Goal: Information Seeking & Learning: Learn about a topic

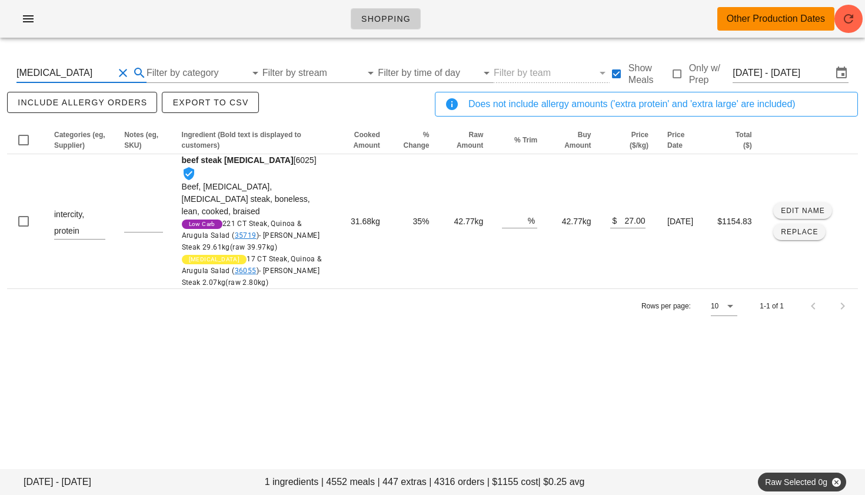
click at [127, 72] on button "Clear Search By Ingredient" at bounding box center [123, 73] width 14 height 14
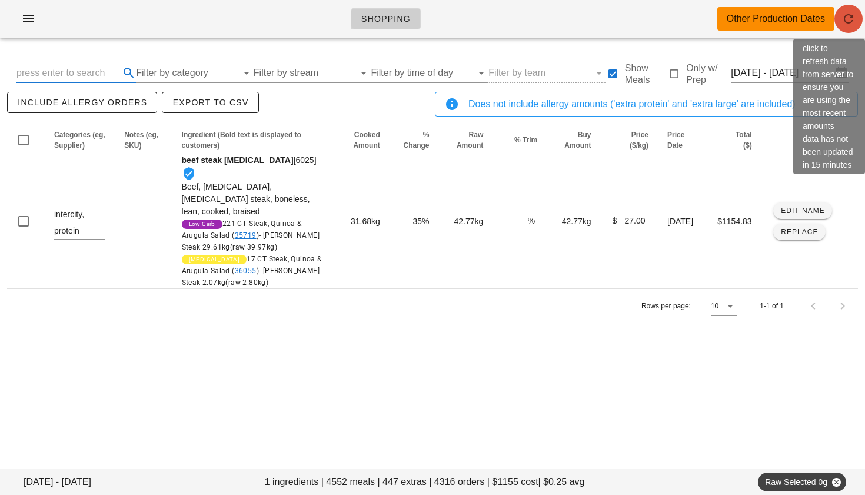
click at [850, 16] on icon "button" at bounding box center [849, 19] width 14 height 14
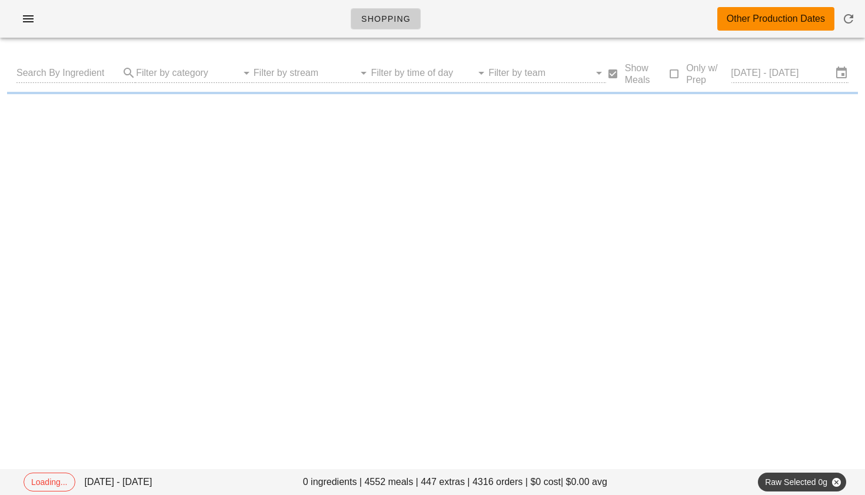
click at [746, 73] on input "[DATE] - [DATE]" at bounding box center [781, 73] width 101 height 19
click at [798, 74] on input "[DATE] - [DATE]" at bounding box center [781, 73] width 101 height 19
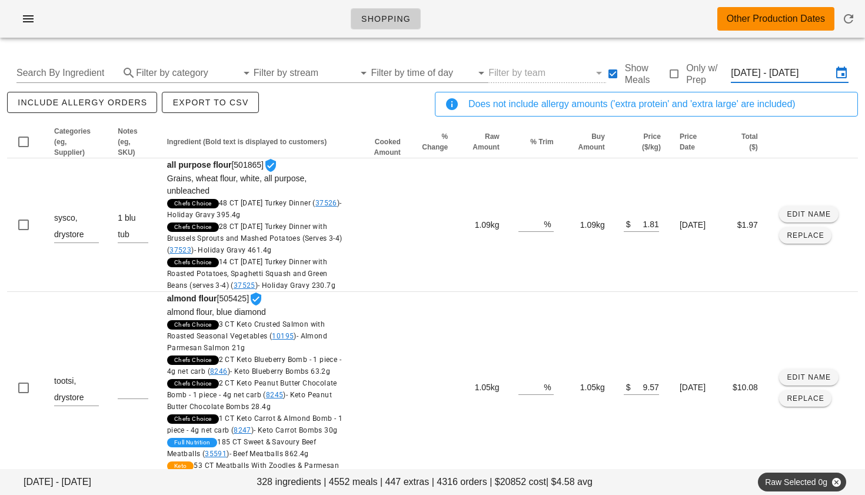
click at [771, 71] on input "[DATE] - [DATE]" at bounding box center [781, 73] width 101 height 19
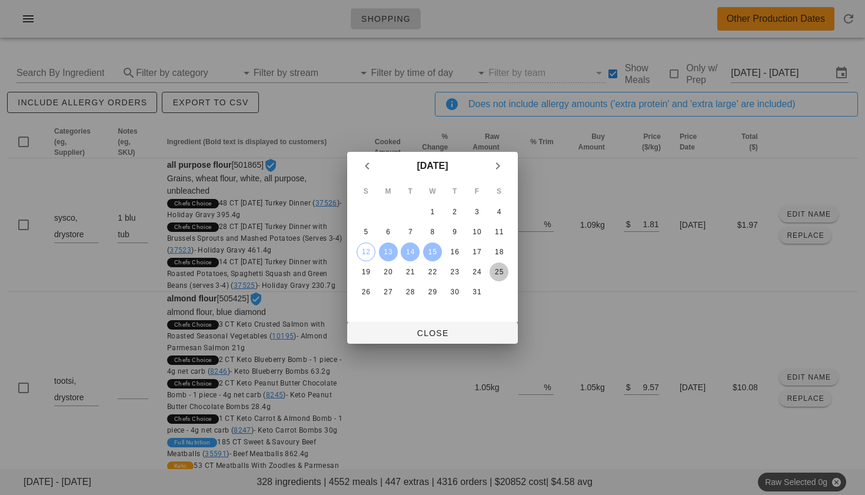
click at [498, 268] on div "25" at bounding box center [499, 272] width 19 height 8
click at [371, 274] on div "19" at bounding box center [366, 272] width 19 height 8
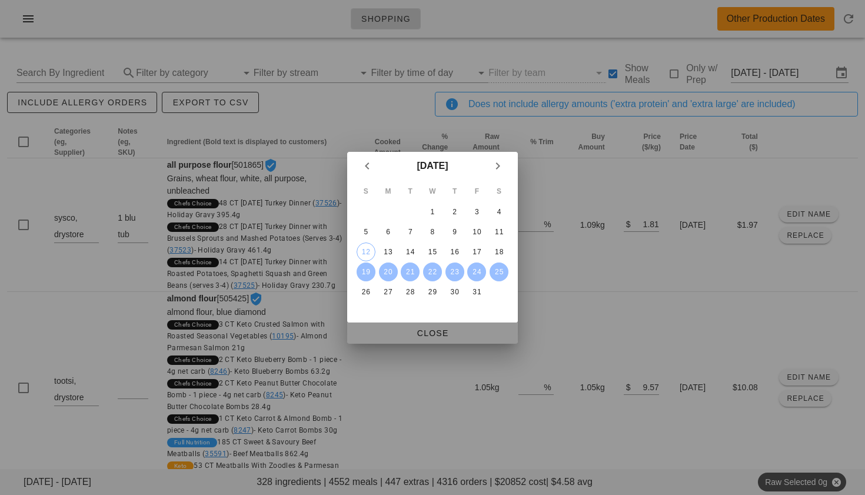
click at [454, 333] on span "Close" at bounding box center [433, 332] width 152 height 9
type input "[DATE] - [DATE]"
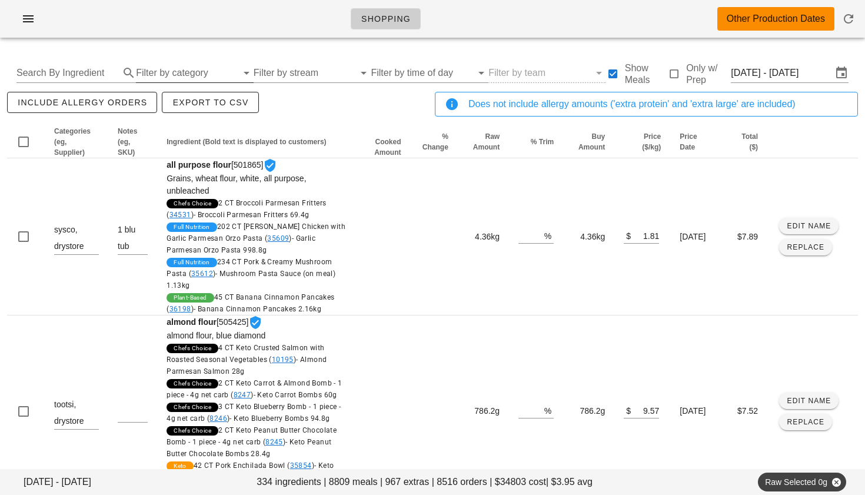
click at [171, 71] on input "Filter by category" at bounding box center [186, 73] width 101 height 19
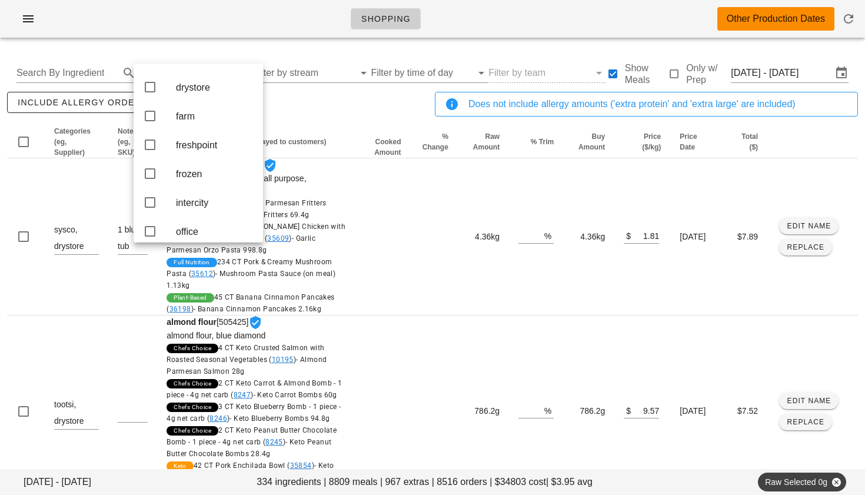
scroll to position [156, 0]
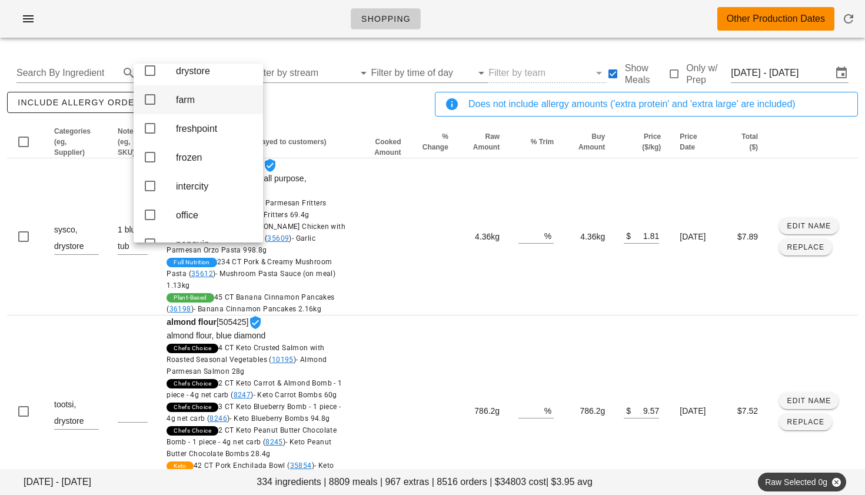
click at [151, 107] on icon at bounding box center [150, 99] width 14 height 14
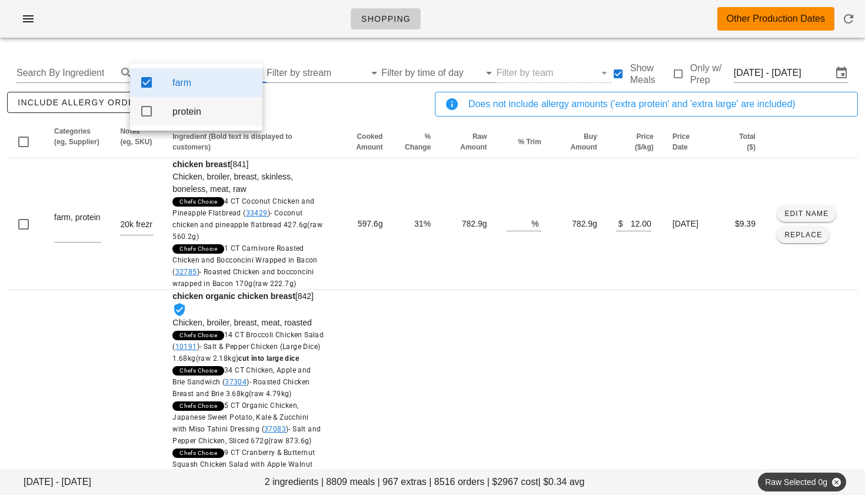
scroll to position [0, 0]
click at [319, 132] on th "Ingredient (Bold text is displayed to customers)" at bounding box center [248, 142] width 171 height 32
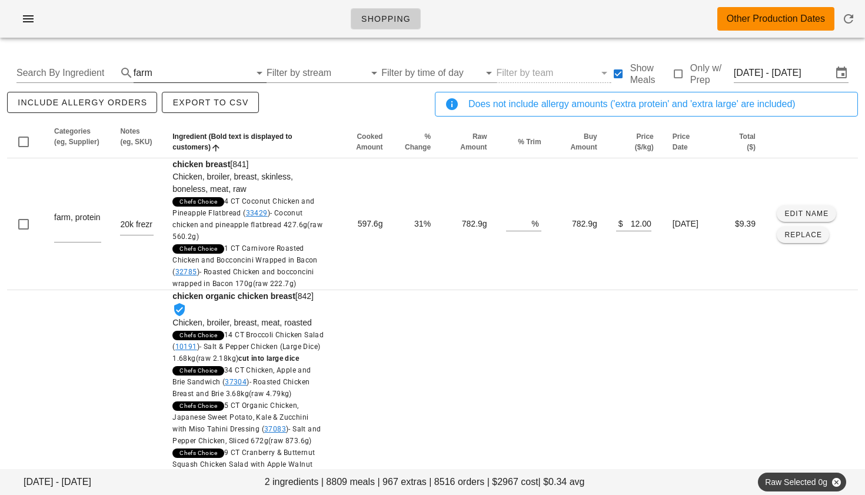
click at [185, 75] on input "text" at bounding box center [202, 73] width 95 height 19
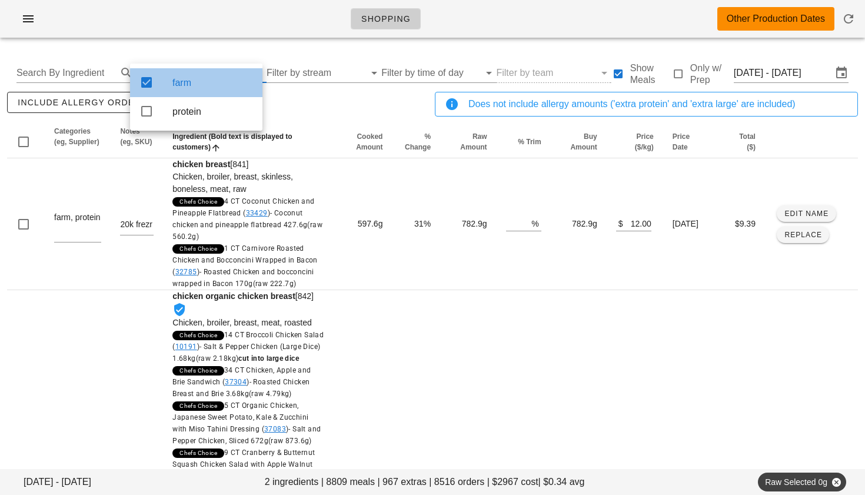
click at [147, 78] on icon at bounding box center [146, 82] width 14 height 14
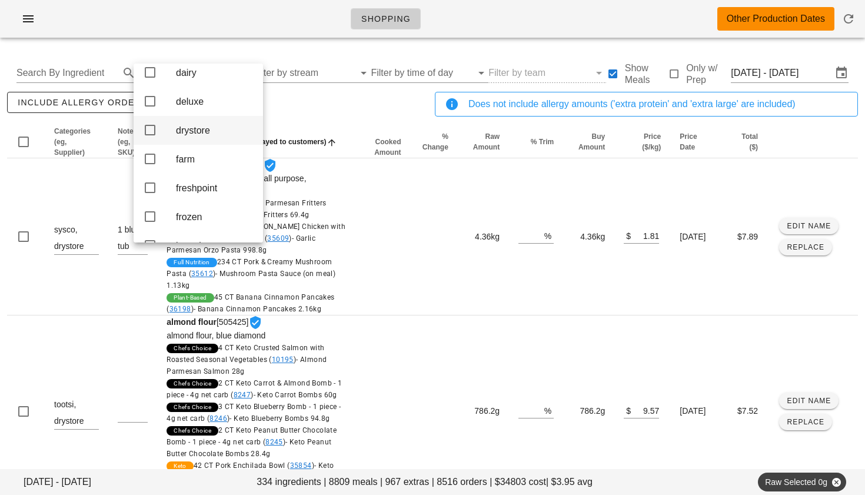
scroll to position [98, 0]
click at [148, 107] on icon at bounding box center [150, 100] width 14 height 14
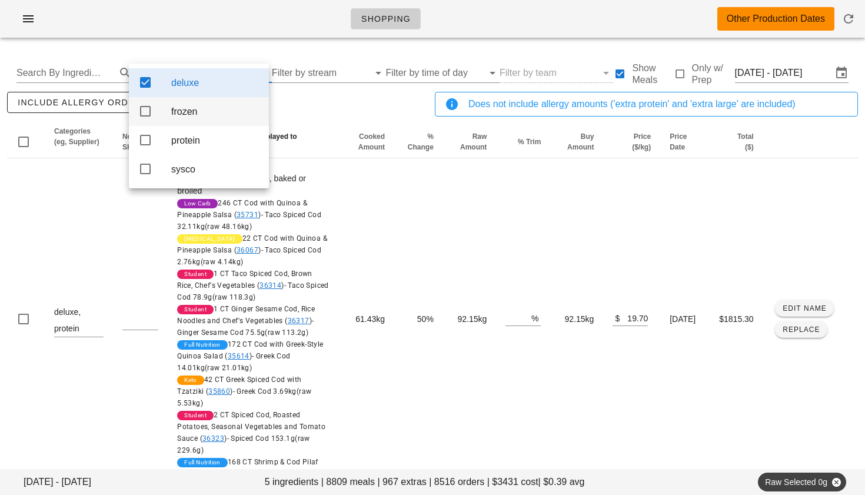
scroll to position [0, 0]
click at [301, 110] on div "include allergy orders Export to CSV" at bounding box center [219, 108] width 428 height 39
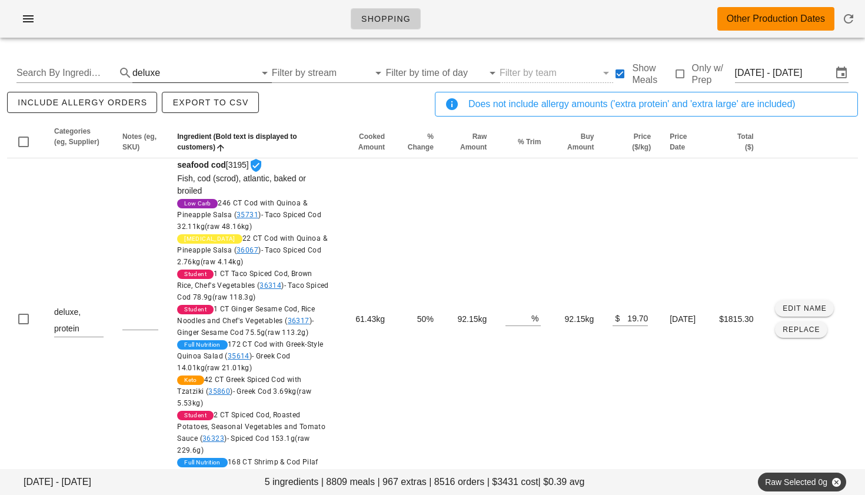
click at [155, 69] on div "deluxe" at bounding box center [146, 73] width 28 height 11
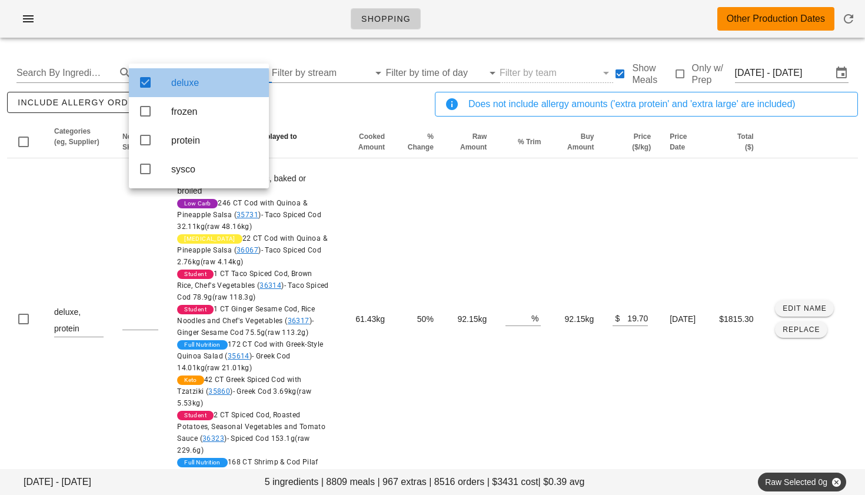
click at [148, 81] on icon at bounding box center [145, 82] width 14 height 14
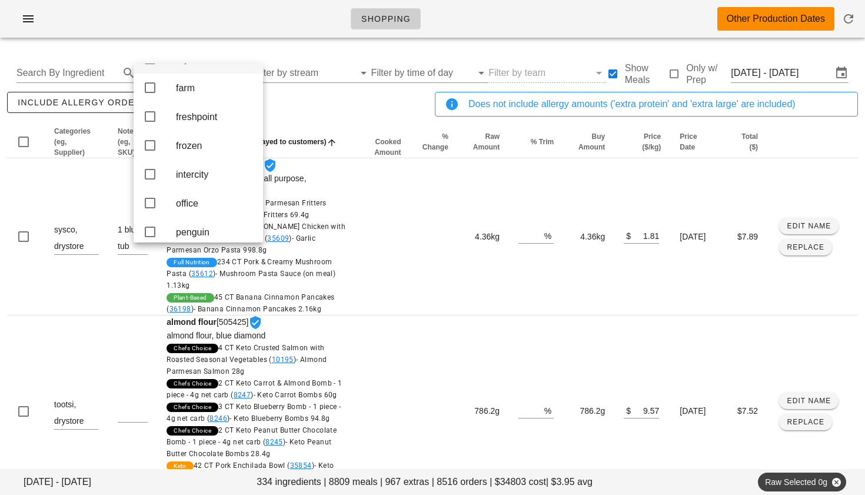
scroll to position [172, 0]
click at [147, 177] on icon at bounding box center [150, 170] width 14 height 14
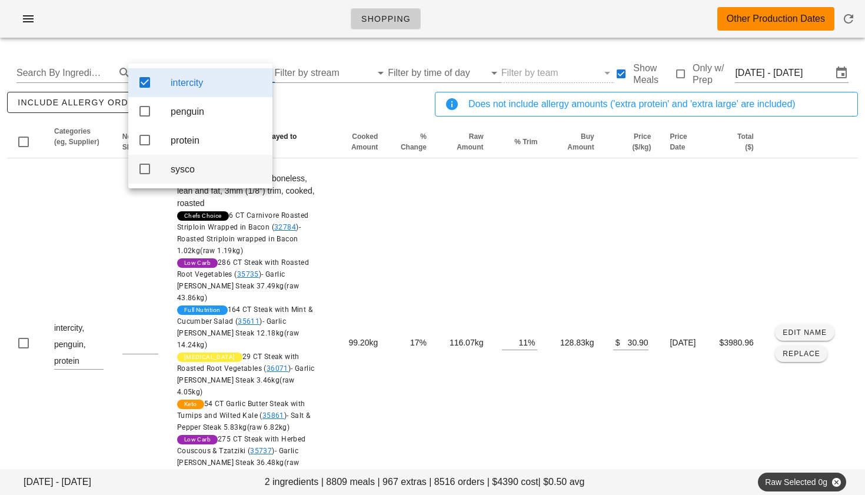
scroll to position [0, 0]
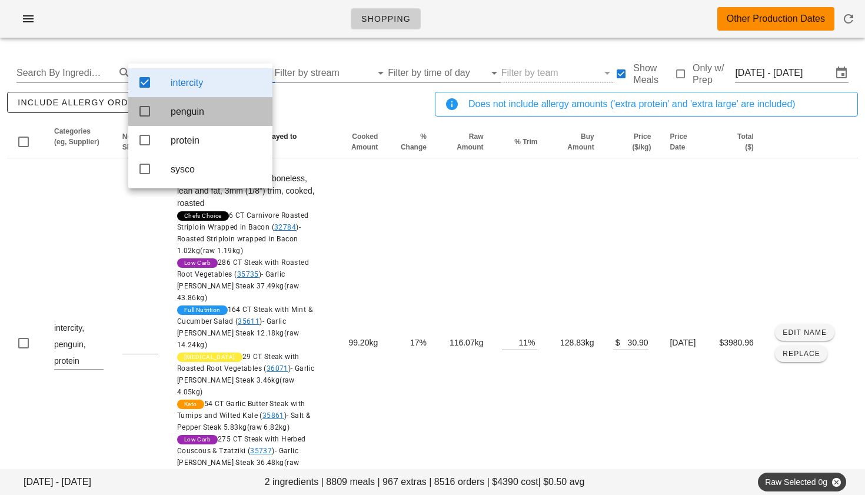
click at [146, 115] on icon at bounding box center [145, 111] width 14 height 14
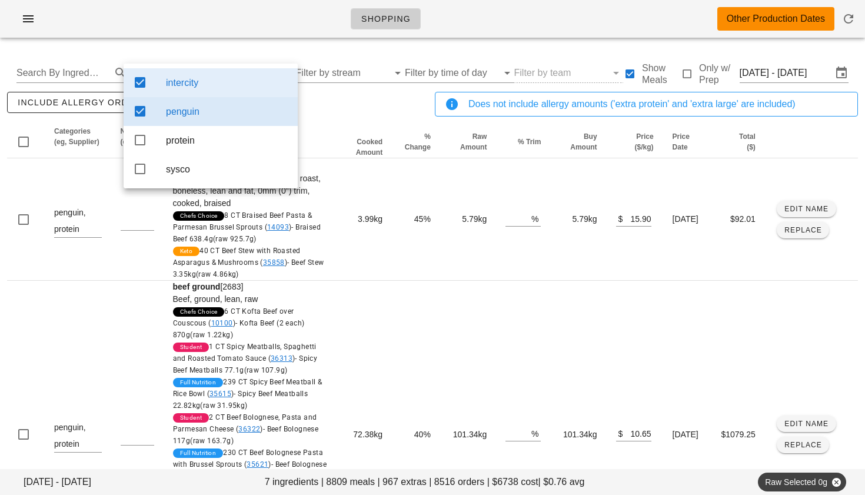
click at [314, 112] on div "include allergy orders Export to CSV" at bounding box center [219, 108] width 428 height 39
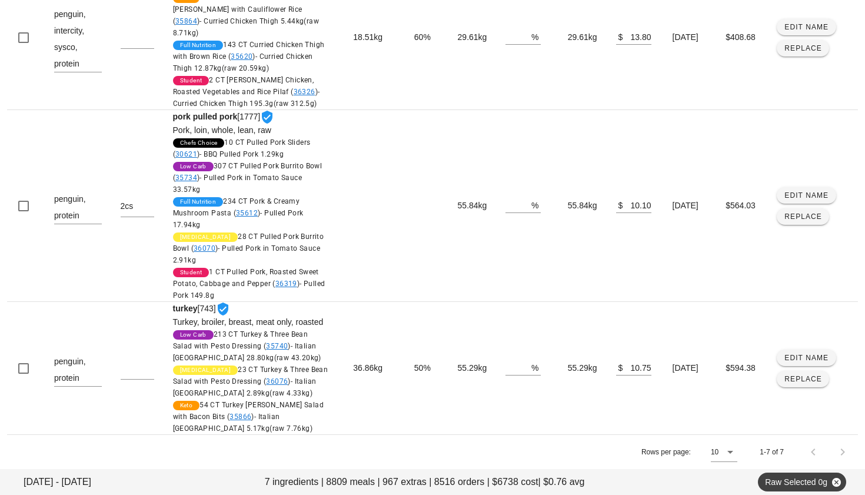
scroll to position [1044, 0]
